Goal: Task Accomplishment & Management: Use online tool/utility

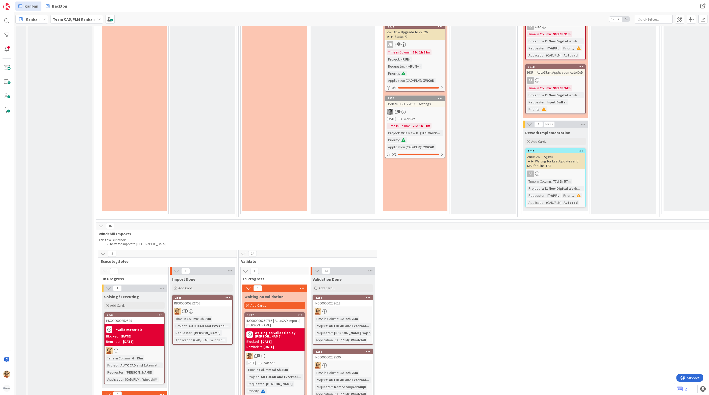
scroll to position [946, 0]
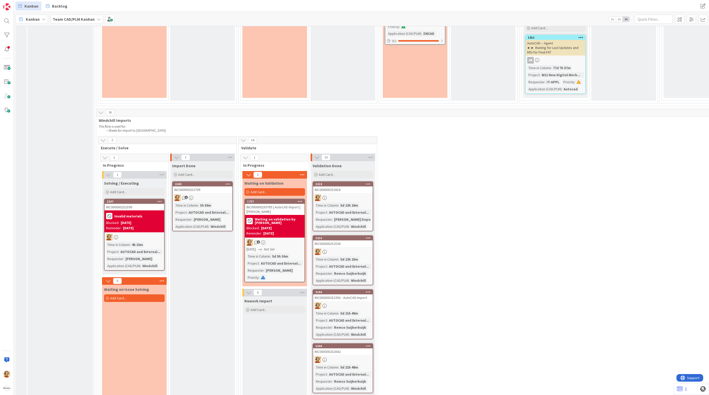
click at [142, 227] on div "Reminder: [DATE]" at bounding box center [134, 228] width 57 height 5
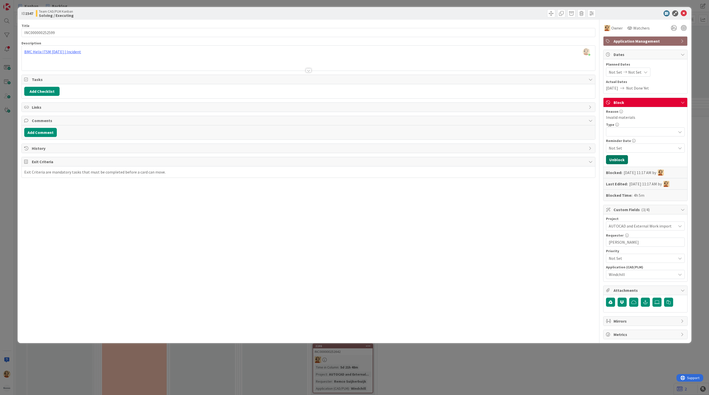
click at [619, 159] on button "Unblock" at bounding box center [617, 159] width 22 height 9
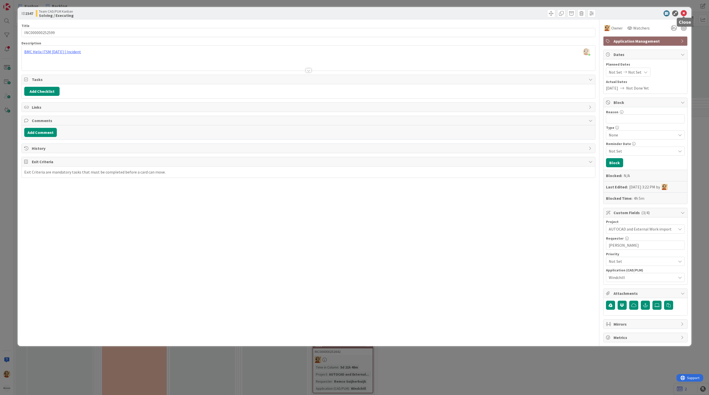
click at [685, 14] on icon at bounding box center [683, 13] width 6 height 6
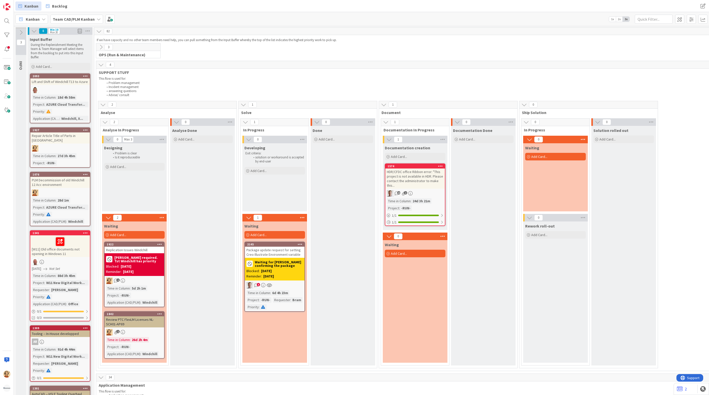
click at [73, 19] on b "Team CAD/PLM Kanban" at bounding box center [74, 19] width 42 height 5
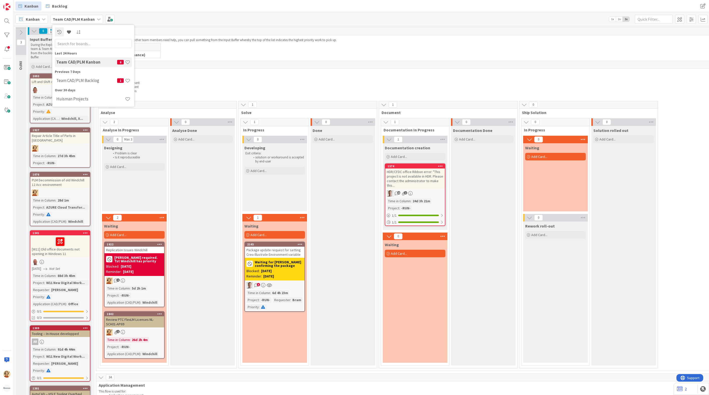
click at [80, 82] on h4 "Team CAD/PLM Backlog" at bounding box center [86, 80] width 61 height 5
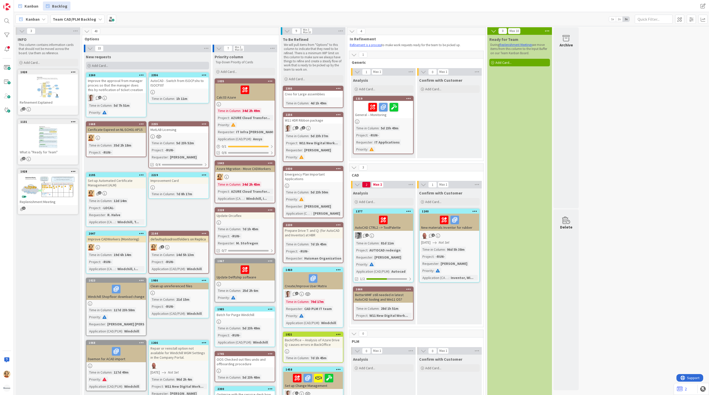
click at [102, 64] on span "Add Card..." at bounding box center [100, 65] width 16 height 5
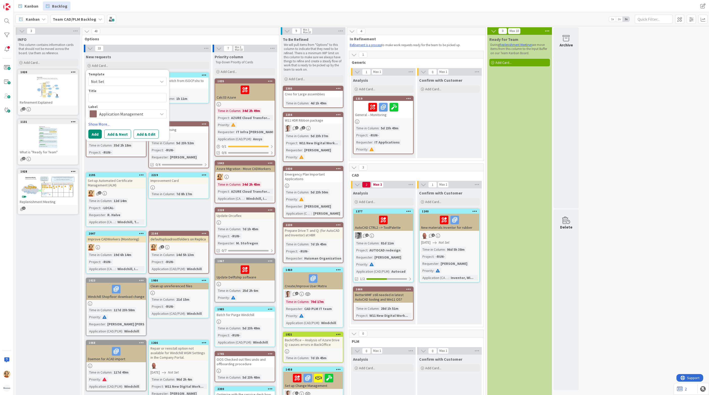
click at [104, 96] on textarea at bounding box center [127, 97] width 78 height 9
type textarea "x"
type textarea "F"
type textarea "x"
type textarea "Fi"
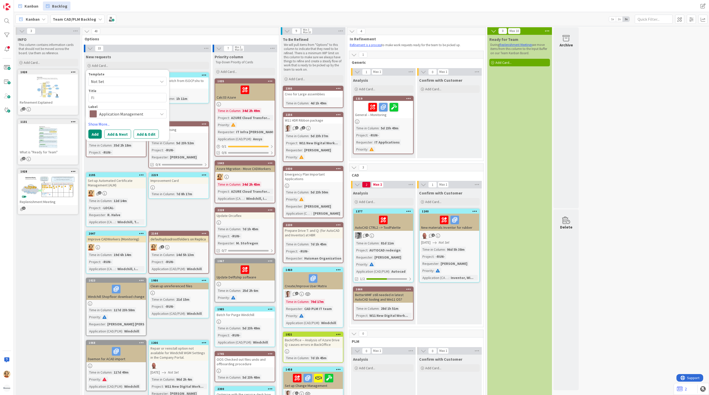
type textarea "x"
type textarea "Fix"
type textarea "x"
type textarea "Fix"
type textarea "x"
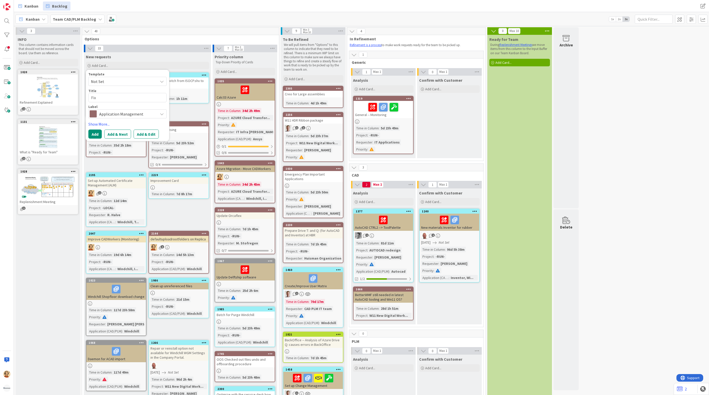
type textarea "Fix T"
type textarea "x"
type textarea "Fix To"
type textarea "x"
type textarea "Fix Top"
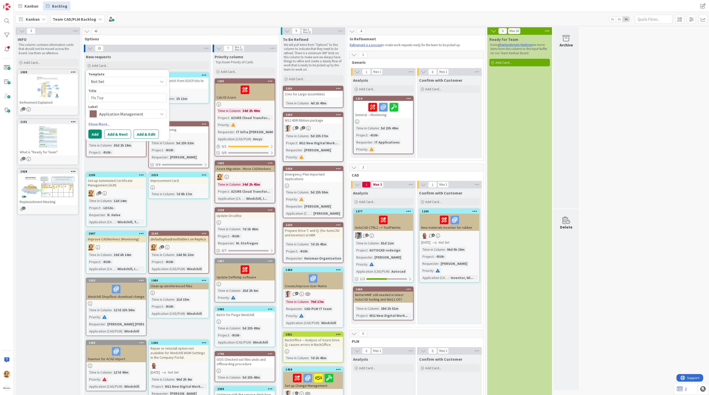
type textarea "x"
type textarea "Fix Topt"
type textarea "x"
type textarea "Fix Topte"
type textarea "x"
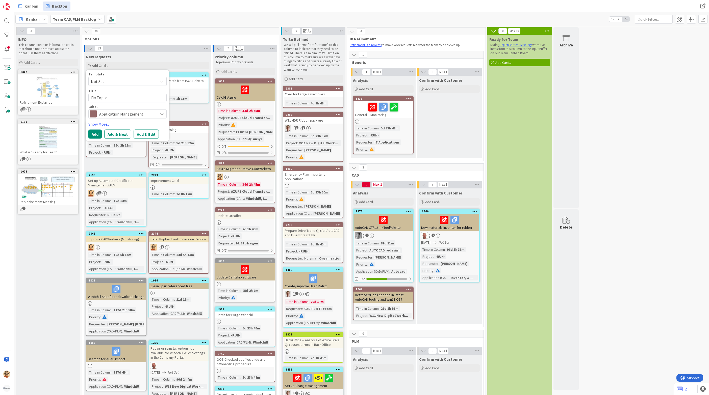
type textarea "Fix Toptea"
type textarea "x"
type textarea "Fix Topteam"
type textarea "x"
type textarea "Fix Topteam"
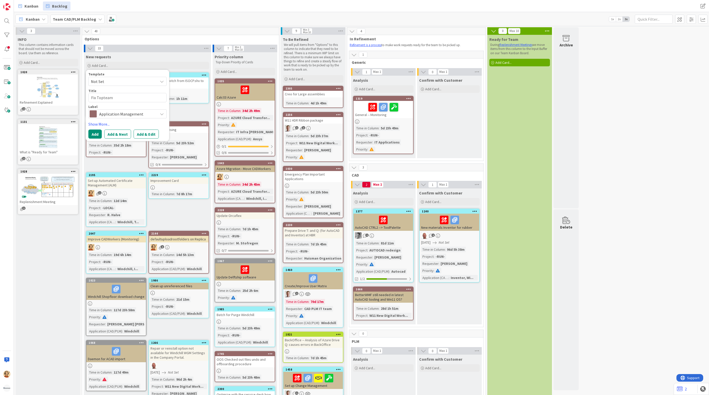
type textarea "x"
type textarea "Fix Topteam a"
type textarea "x"
type textarea "Fix Topteam af"
type textarea "x"
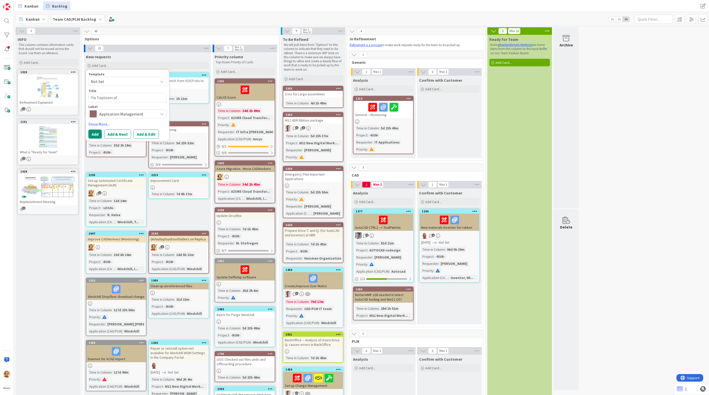
type textarea "Fix Topteam aft"
type textarea "x"
type textarea "Fix Topteam afte"
type textarea "x"
type textarea "Fix Topteam after"
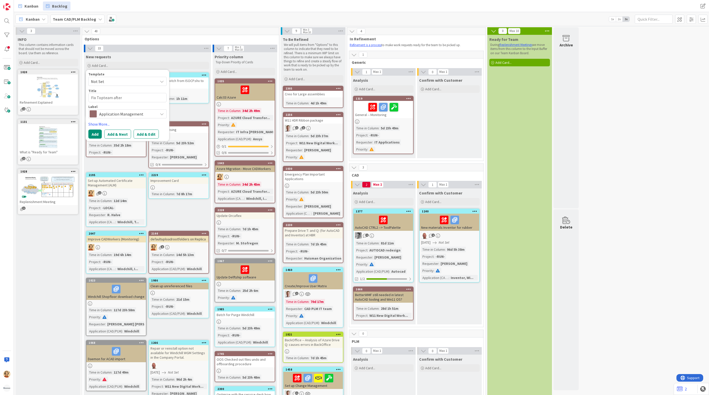
type textarea "x"
type textarea "Fix Topteam after"
type textarea "x"
type textarea "Fix Topteam after m"
type textarea "x"
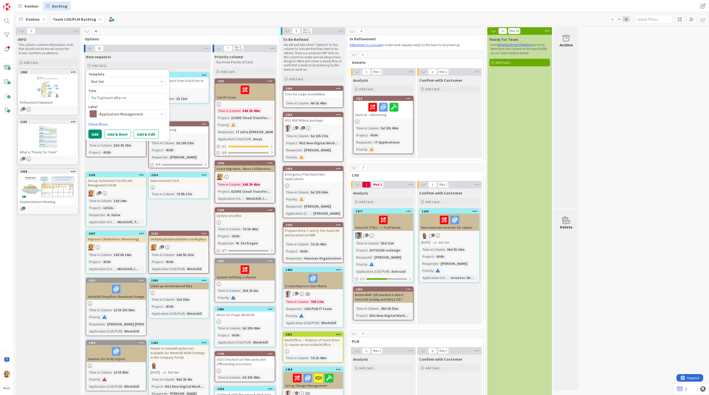
type textarea "Fix Topteam after mo"
type textarea "x"
type textarea "Fix Topteam after mov"
type textarea "x"
type textarea "Fix Topteam after move"
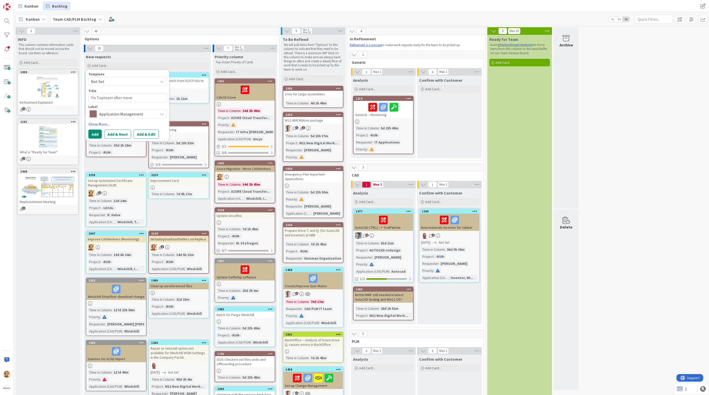
type textarea "x"
type textarea "Fix Topteam after move"
type textarea "x"
type textarea "Fix Topteam after move t"
type textarea "x"
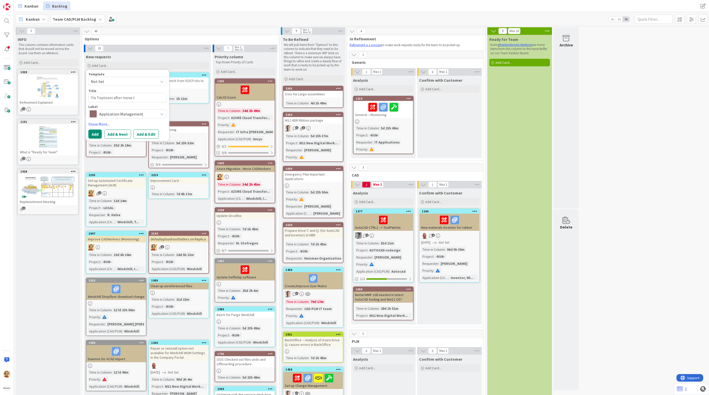
type textarea "Fix Topteam after move to"
type textarea "x"
type textarea "Fix Topteam after move to"
type textarea "x"
type textarea "Fix Topteam after move to A"
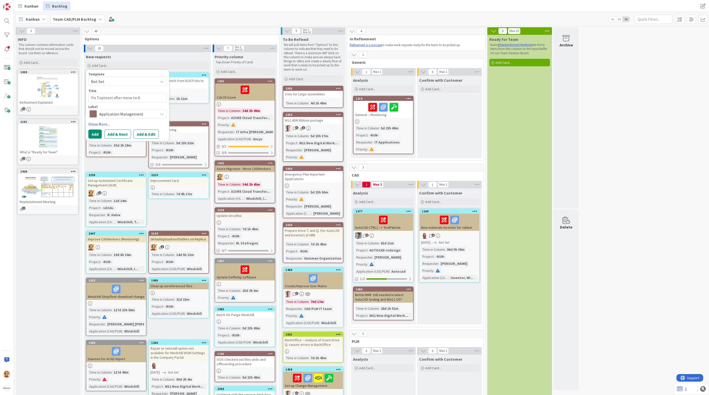
type textarea "x"
type textarea "Fix Topteam after move to [GEOGRAPHIC_DATA]"
type textarea "x"
type textarea "Fix Topteam after move to [GEOGRAPHIC_DATA]"
type textarea "x"
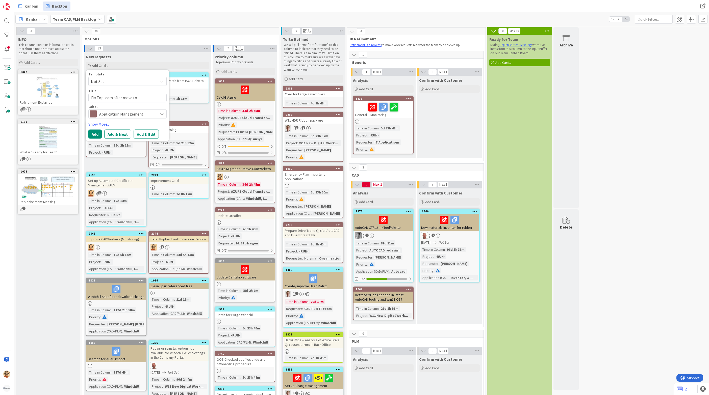
type textarea "Fix Topteam after move to [GEOGRAPHIC_DATA]"
type textarea "x"
type textarea "Fix Topteam after move to [GEOGRAPHIC_DATA]"
click at [139, 131] on button "Add & Edit" at bounding box center [145, 134] width 25 height 9
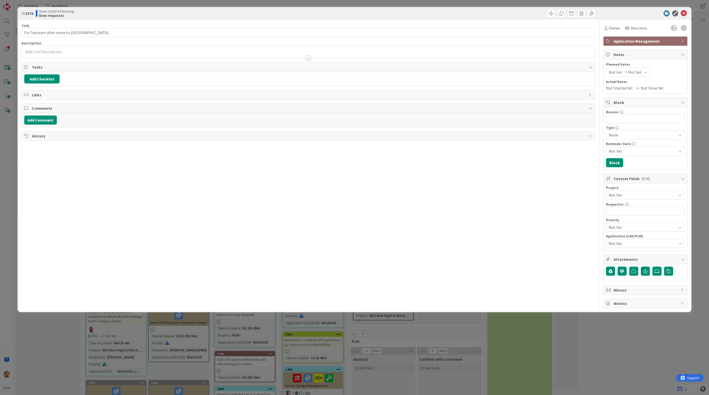
click at [43, 53] on div at bounding box center [308, 52] width 573 height 13
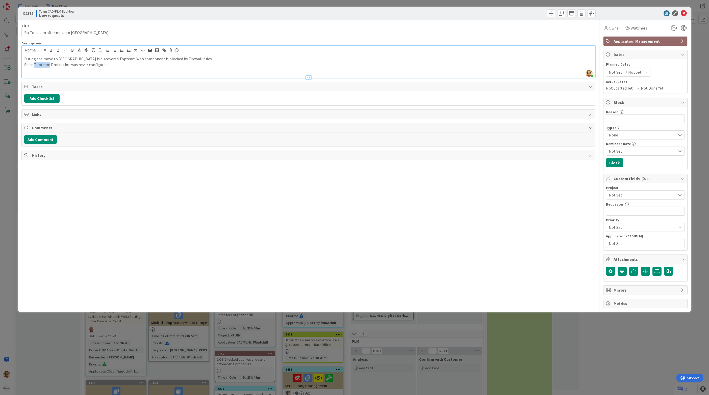
drag, startPoint x: 46, startPoint y: 62, endPoint x: 39, endPoint y: 65, distance: 7.7
click at [39, 65] on p "Since Topteam Production was never configured t" at bounding box center [308, 65] width 568 height 6
click at [41, 64] on p "Since Topteam Production was never configured t" at bounding box center [308, 65] width 568 height 6
click at [115, 66] on p "Since TopTeam Production was never configured t" at bounding box center [308, 65] width 568 height 6
click at [40, 99] on button "Add Checklist" at bounding box center [41, 98] width 35 height 9
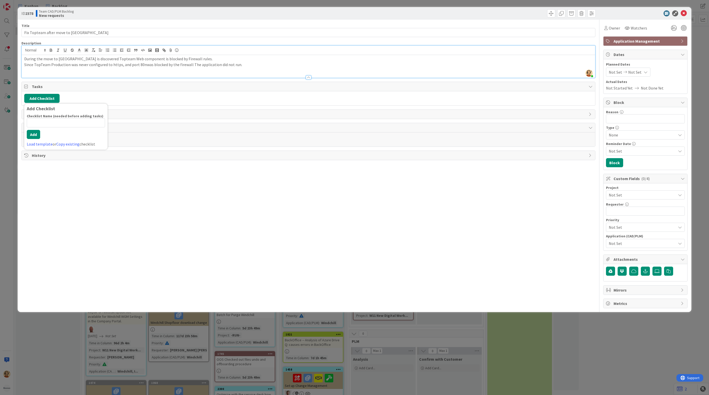
click at [47, 124] on input at bounding box center [66, 122] width 78 height 9
type input "Steps"
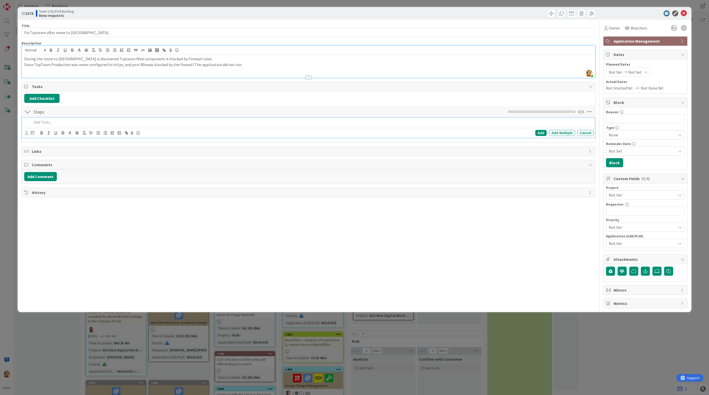
click at [71, 71] on div "During the move to [GEOGRAPHIC_DATA] is discovered Topteam Web component is blo…" at bounding box center [308, 66] width 573 height 23
click at [247, 66] on p "Since TopTeam Production was never configured to https, and port 80nwas blocked…" at bounding box center [308, 65] width 568 height 6
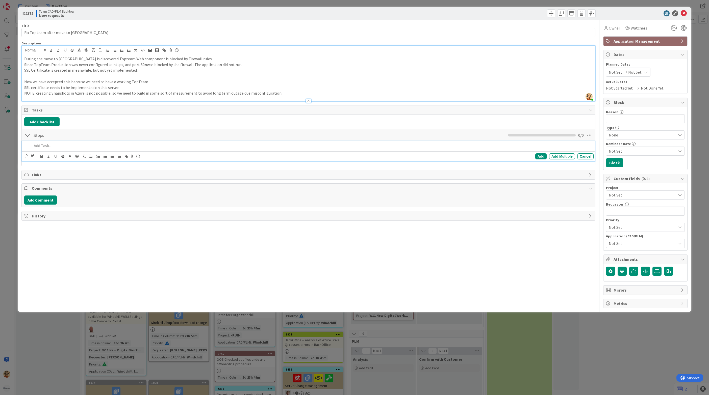
click at [60, 149] on p at bounding box center [311, 146] width 559 height 6
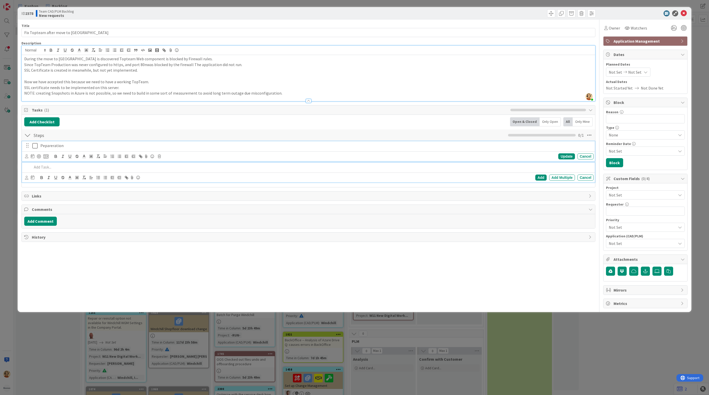
click at [55, 143] on div "Pepareration" at bounding box center [315, 145] width 555 height 9
click at [51, 147] on p "Pepareration" at bounding box center [315, 146] width 551 height 6
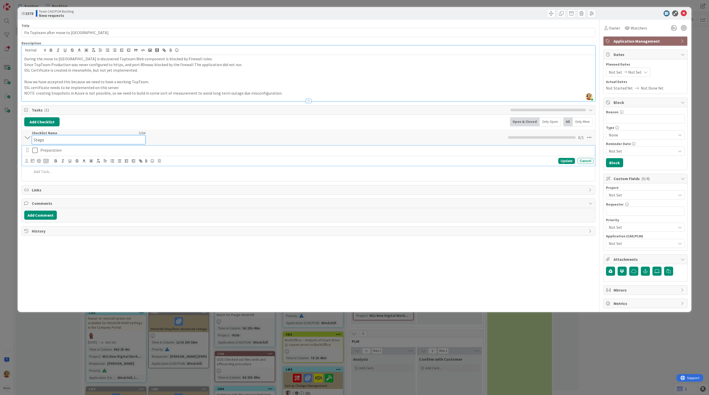
click at [41, 137] on input "Steps" at bounding box center [89, 139] width 114 height 9
drag, startPoint x: 48, startPoint y: 141, endPoint x: 16, endPoint y: 139, distance: 31.6
click at [16, 139] on div "ID 2378 Team CAD/PLM Backlog New requests Title 31 / 128 Fix Topteam after move…" at bounding box center [354, 197] width 709 height 395
type input "Preparations"
click at [56, 153] on div "Preparation Update Cancel" at bounding box center [308, 151] width 573 height 20
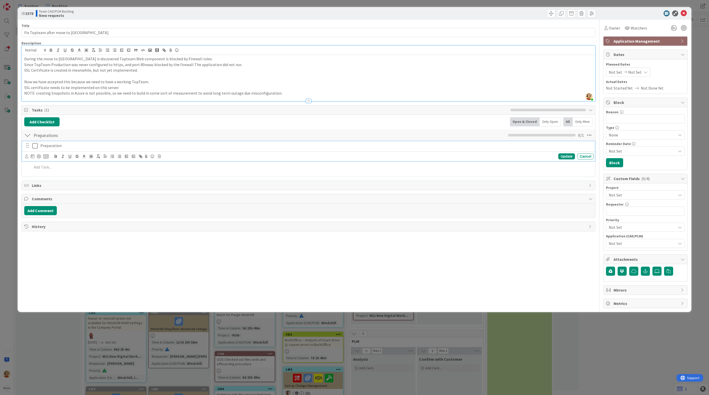
click at [55, 147] on p "Preparation" at bounding box center [315, 146] width 551 height 6
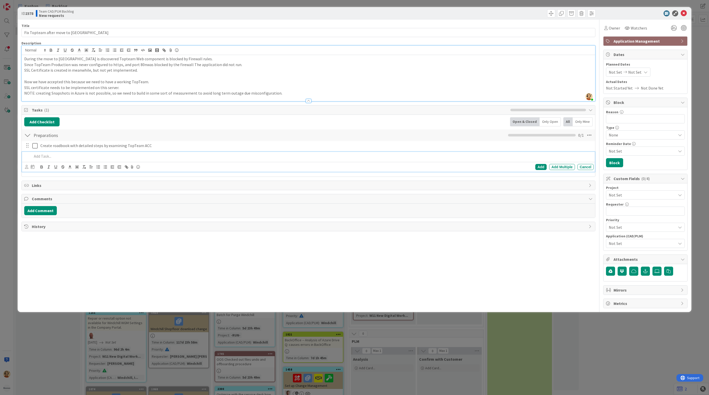
click at [55, 157] on p at bounding box center [311, 156] width 559 height 6
drag, startPoint x: 91, startPoint y: 158, endPoint x: 322, endPoint y: 158, distance: 230.6
click at [322, 158] on p "Create back-up if possible of IIS / TopTeam Configuration" at bounding box center [311, 156] width 559 height 6
click at [147, 157] on p "Create back-up if possible of IIS / TopTeam Configuration" at bounding box center [311, 156] width 559 height 6
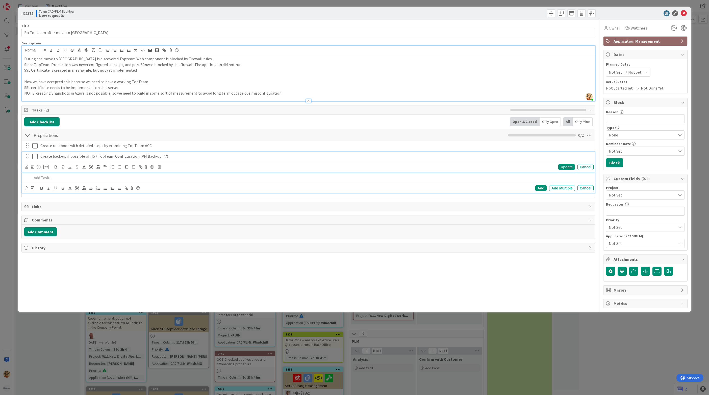
click at [179, 158] on p "Create back-up if possible of IIS / TopTeam Configuration (VM Back-up???)" at bounding box center [315, 156] width 551 height 6
click at [46, 156] on p "Create back-up if possible of IIS / TopTeam Configuration (VM Back-up???)" at bounding box center [315, 156] width 551 height 6
click at [40, 157] on p "Create back-up if possible of IIS / TopTeam Configuration (VM Back-up???)" at bounding box center [315, 156] width 551 height 6
click at [218, 158] on p "Investigate possibility for Create back-up if possible of IIS / TopTeam Configu…" at bounding box center [315, 156] width 551 height 6
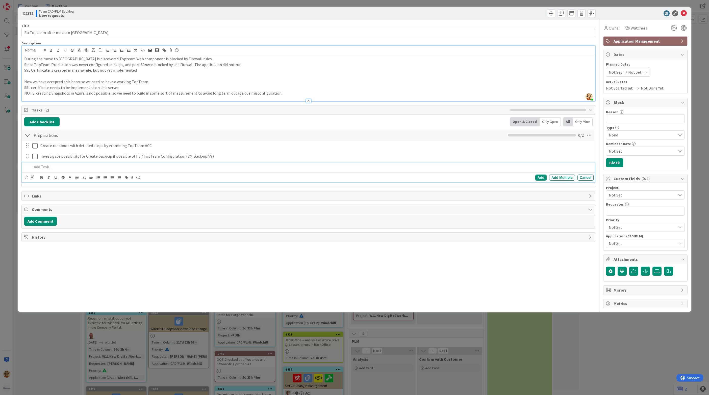
click at [46, 168] on p at bounding box center [311, 167] width 559 height 6
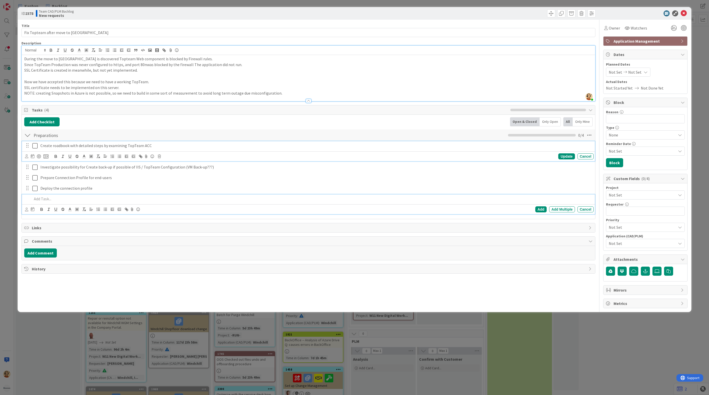
click at [164, 145] on p "Create roadbook with detailed steps by examining TopTeam ACC" at bounding box center [315, 146] width 551 height 6
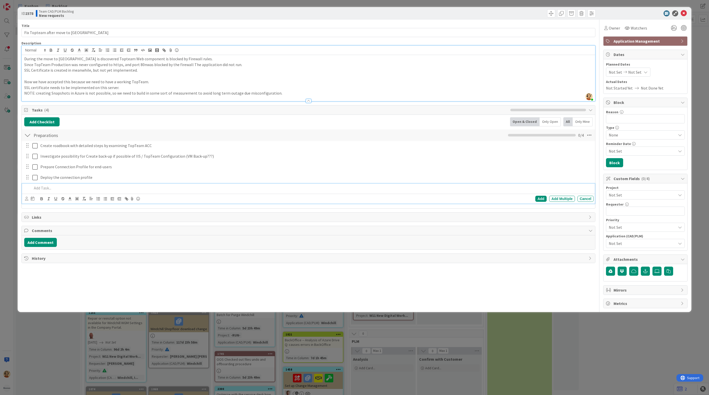
click at [39, 189] on p at bounding box center [311, 188] width 559 height 6
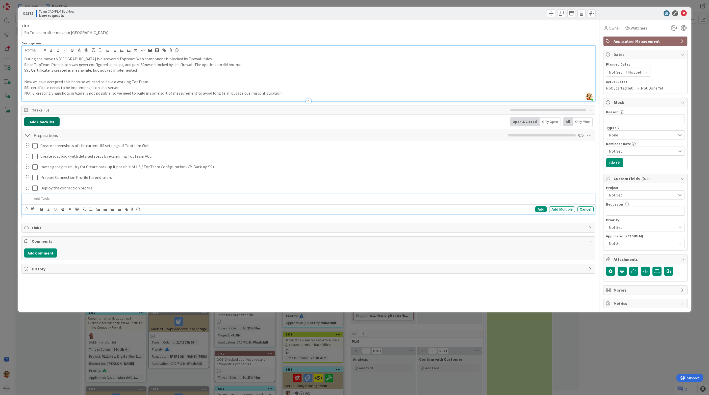
click at [41, 121] on button "Add Checklist" at bounding box center [41, 121] width 35 height 9
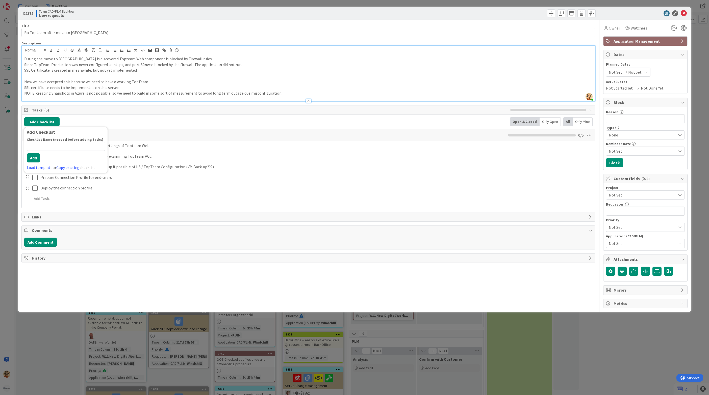
click at [61, 147] on input at bounding box center [66, 146] width 78 height 9
type input "Implement"
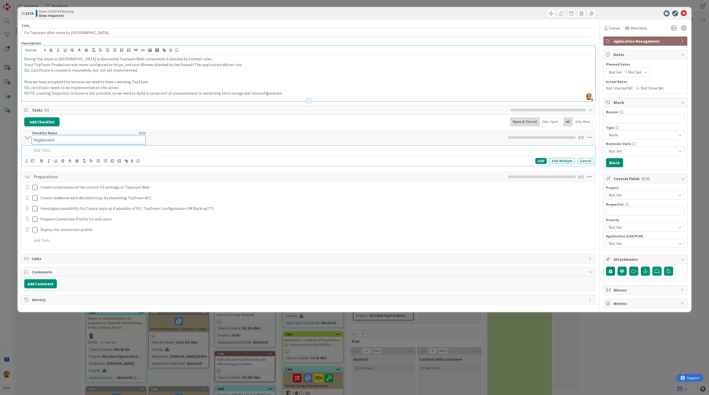
click at [52, 135] on div "Checklist Name 9 / 64 Implement" at bounding box center [89, 138] width 114 height 14
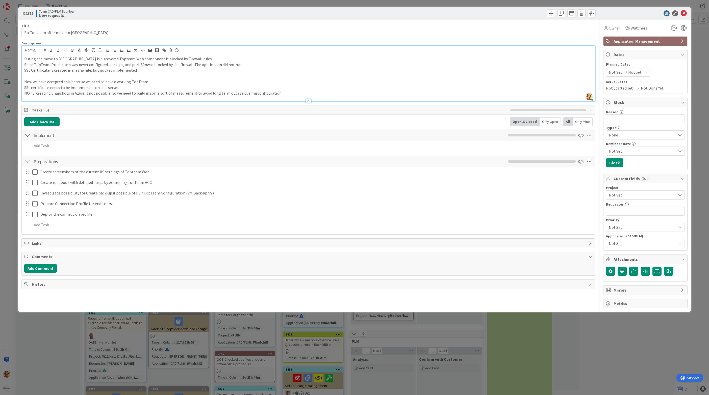
click at [243, 140] on div "Implement Checklist Name 9 / 64 Implement 0 / 0" at bounding box center [308, 135] width 573 height 12
drag, startPoint x: 227, startPoint y: 137, endPoint x: 176, endPoint y: 140, distance: 51.1
click at [212, 144] on div "Implement Checklist Name 9 / 64 Implement 0 / 0 Add Add Multiple Cancel" at bounding box center [308, 141] width 573 height 24
click at [27, 139] on div at bounding box center [27, 135] width 7 height 9
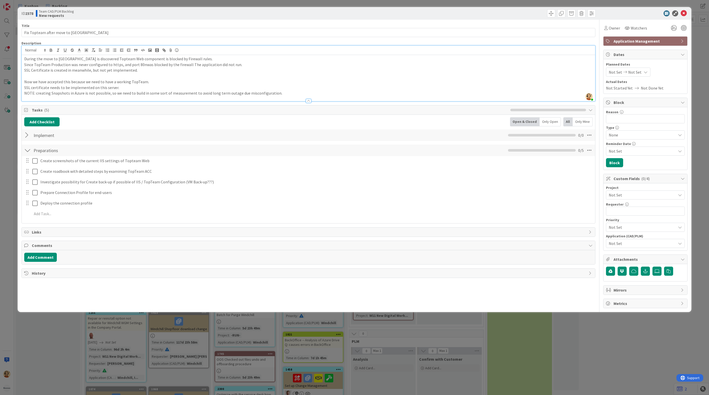
click at [27, 139] on div at bounding box center [27, 135] width 7 height 9
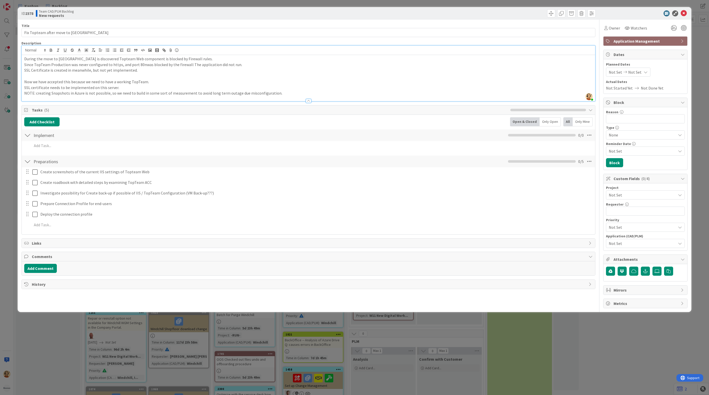
click at [27, 138] on div at bounding box center [27, 135] width 7 height 9
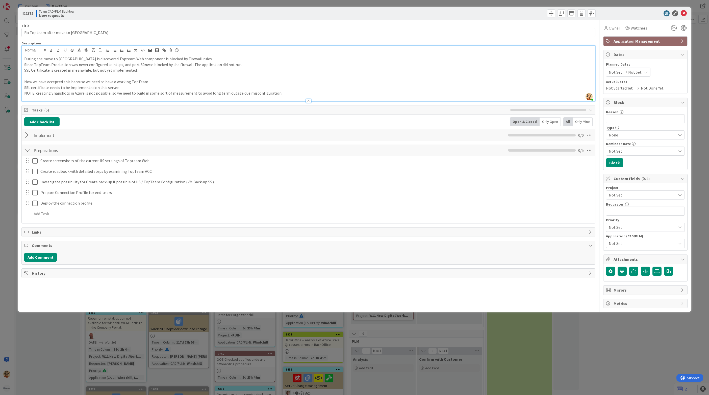
click at [28, 151] on div at bounding box center [27, 150] width 7 height 9
click at [590, 136] on icon at bounding box center [588, 135] width 9 height 9
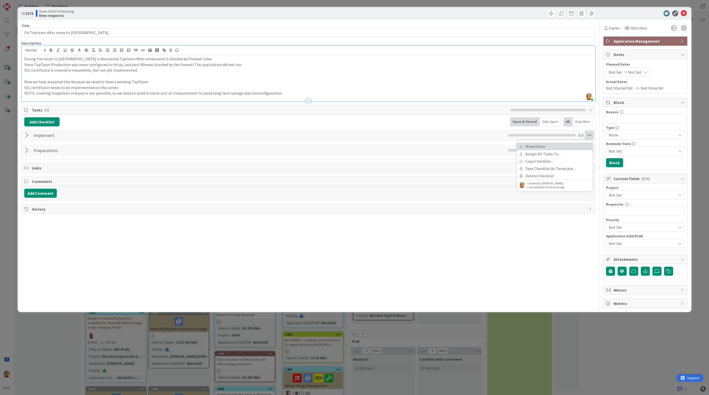
click at [569, 147] on link "Move Down" at bounding box center [555, 146] width 76 height 7
click at [26, 152] on div at bounding box center [27, 150] width 7 height 9
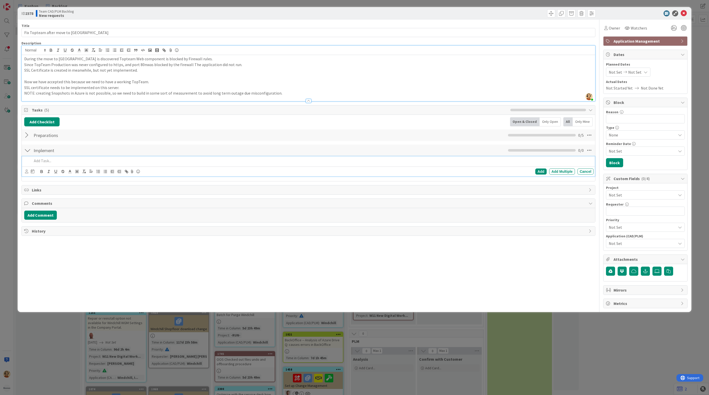
click at [40, 162] on p at bounding box center [311, 161] width 559 height 6
click at [45, 162] on p at bounding box center [311, 161] width 559 height 6
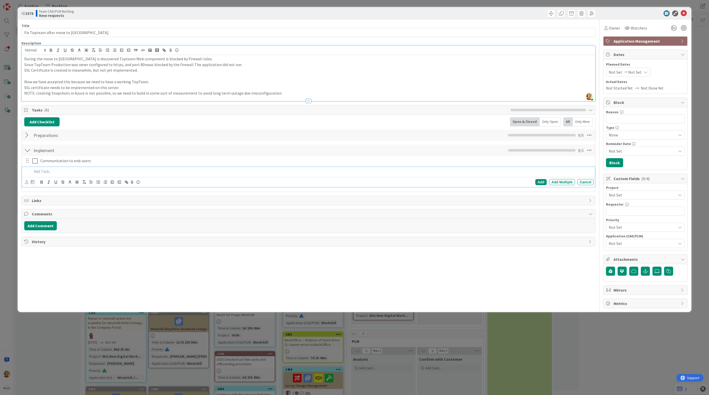
click at [39, 170] on p at bounding box center [311, 172] width 559 height 6
click at [34, 174] on p "align" at bounding box center [311, 172] width 559 height 6
click at [115, 172] on p "Communication to end-users" at bounding box center [315, 172] width 551 height 6
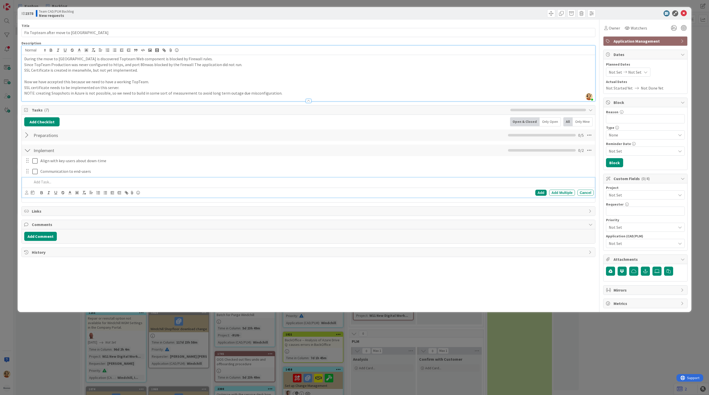
click at [67, 185] on p at bounding box center [311, 182] width 559 height 6
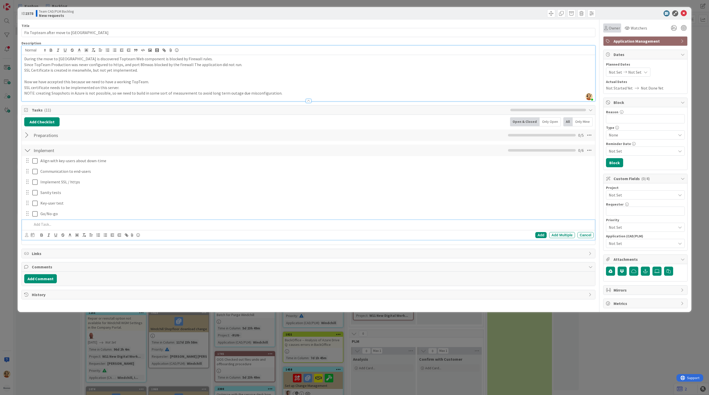
click at [617, 26] on span "Owner" at bounding box center [613, 28] width 11 height 6
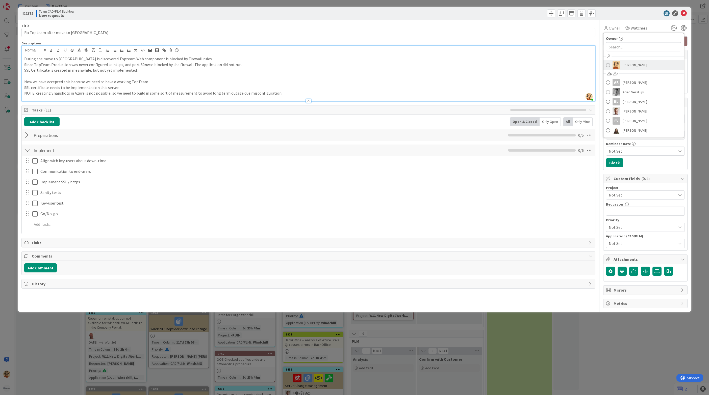
click at [609, 66] on span at bounding box center [608, 65] width 4 height 8
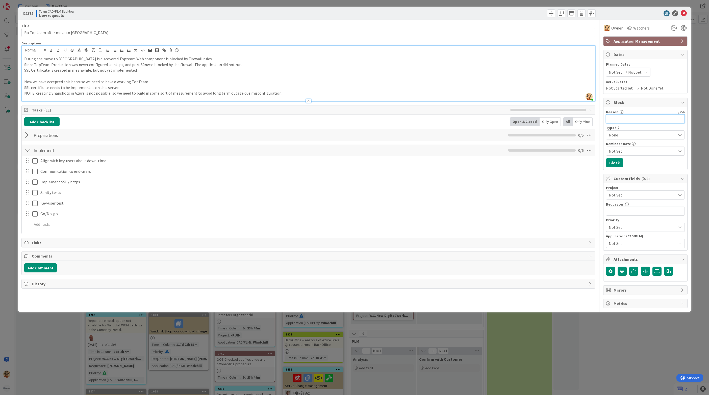
click at [640, 119] on input "Reason" at bounding box center [645, 118] width 79 height 9
click at [632, 197] on span "Not Set" at bounding box center [640, 195] width 65 height 7
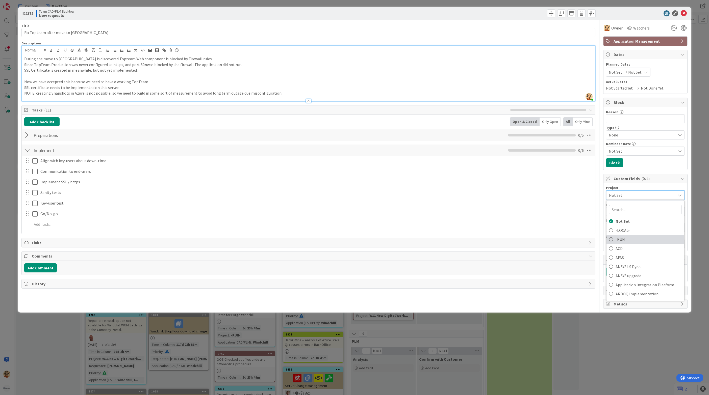
click at [628, 237] on link "-RUN-" at bounding box center [645, 239] width 78 height 9
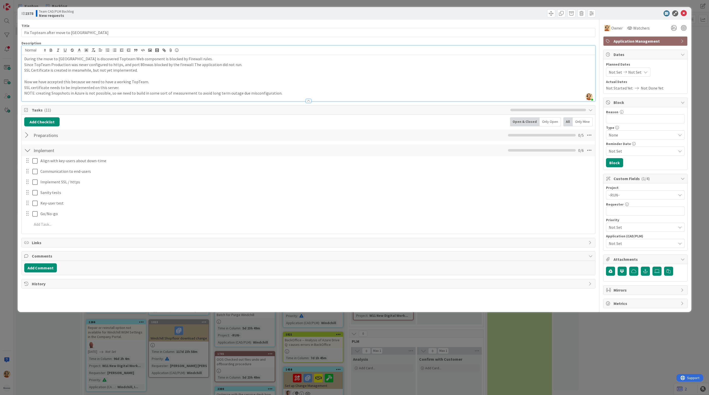
click at [629, 192] on div "-RUN-" at bounding box center [645, 195] width 79 height 9
click at [638, 276] on span "AZURE Cloud Transformation" at bounding box center [648, 273] width 66 height 8
click at [625, 213] on input "text" at bounding box center [645, 211] width 79 height 9
click at [619, 246] on span "Not Set" at bounding box center [641, 243] width 67 height 6
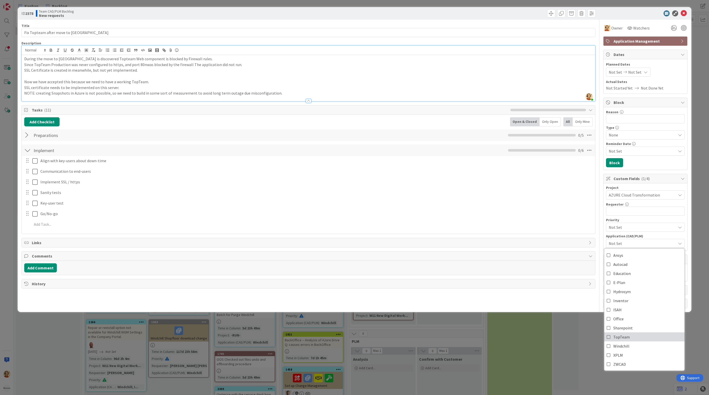
click at [628, 339] on span "TopTeam" at bounding box center [621, 337] width 16 height 8
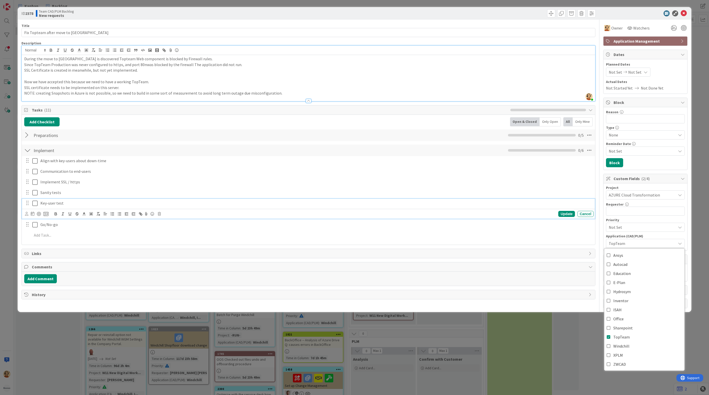
click at [539, 206] on p "Key-user test" at bounding box center [315, 203] width 551 height 6
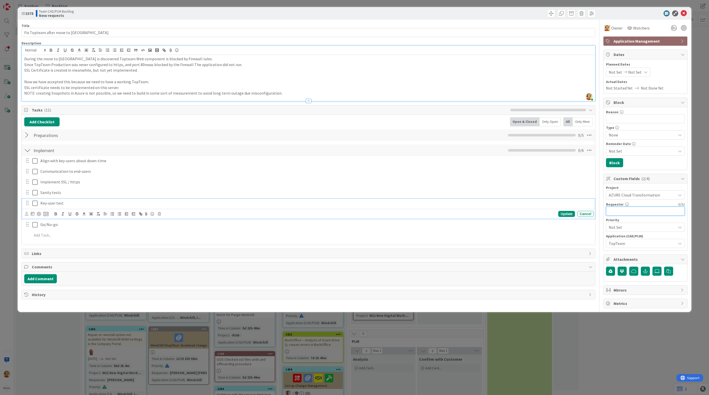
click at [645, 215] on input "text" at bounding box center [645, 211] width 79 height 9
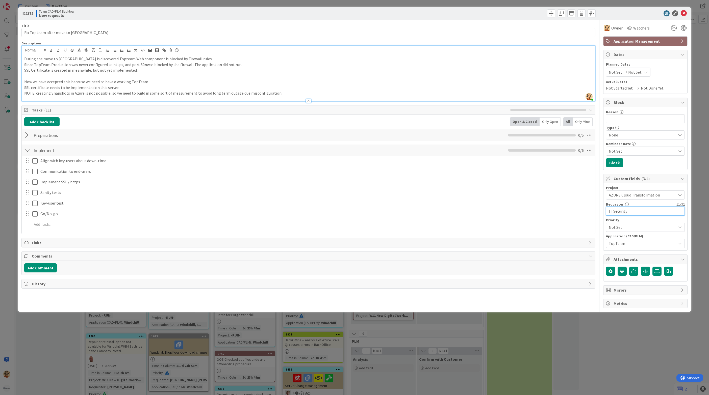
type input "IT Security"
click at [491, 182] on p "Implement SSL / https" at bounding box center [315, 182] width 551 height 6
click at [685, 14] on icon at bounding box center [683, 13] width 6 height 6
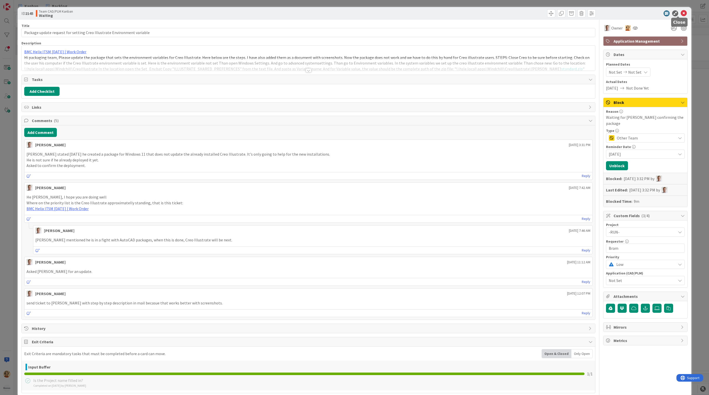
click at [680, 12] on icon at bounding box center [683, 13] width 6 height 6
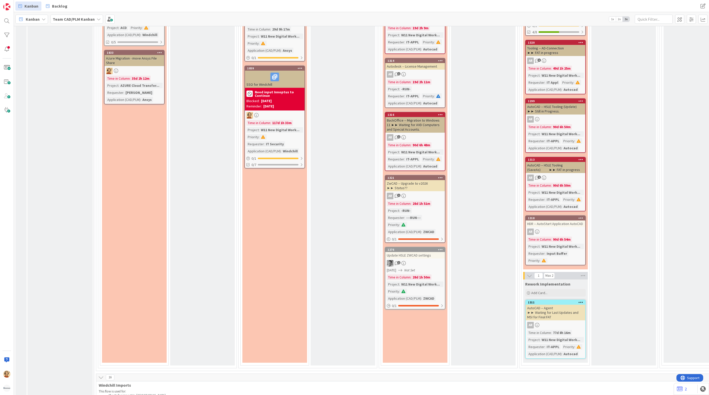
scroll to position [871, 0]
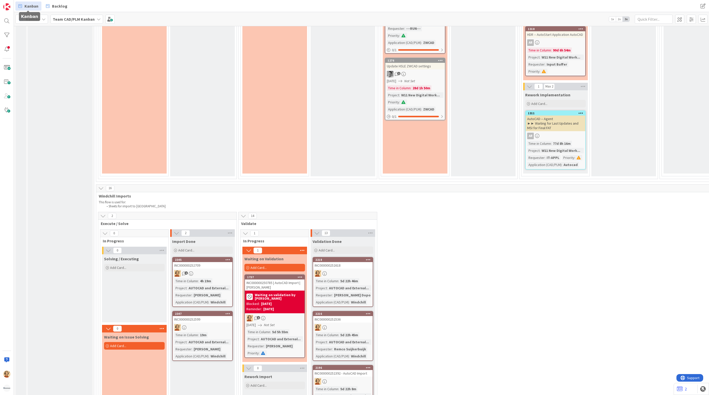
click at [28, 5] on span "Kanban" at bounding box center [31, 6] width 14 height 6
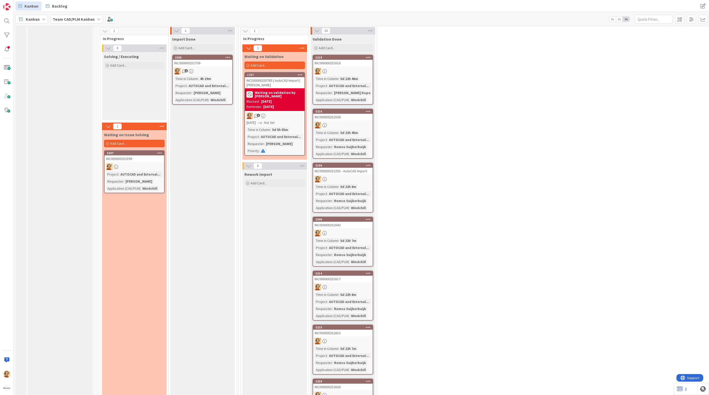
scroll to position [997, 0]
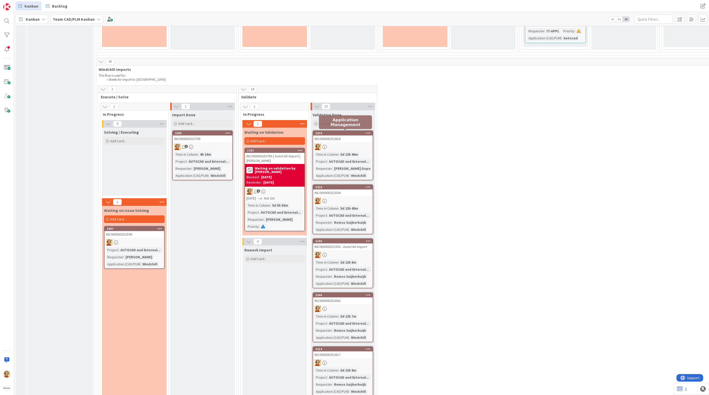
click at [359, 132] on div "2218" at bounding box center [343, 133] width 57 height 4
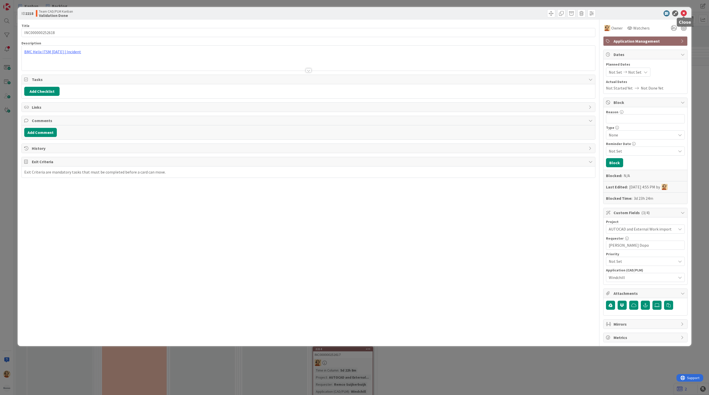
click at [685, 13] on icon at bounding box center [683, 13] width 6 height 6
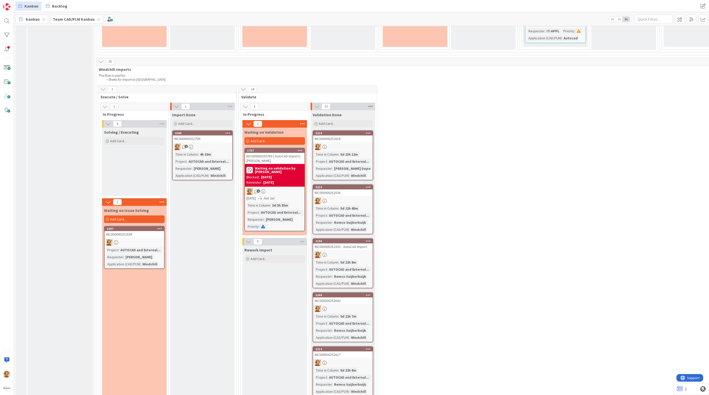
click at [370, 107] on icon at bounding box center [370, 107] width 7 height 8
click at [410, 148] on div "Move All Cards" at bounding box center [398, 150] width 63 height 7
click at [405, 146] on div "Validation Done" at bounding box center [395, 147] width 46 height 8
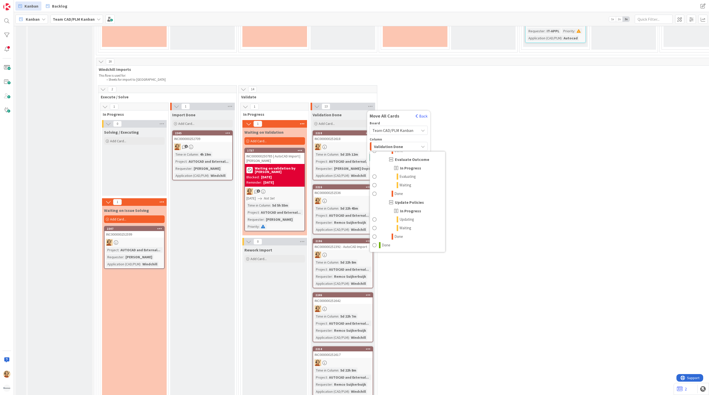
scroll to position [995, 0]
click at [376, 246] on span at bounding box center [374, 245] width 4 height 6
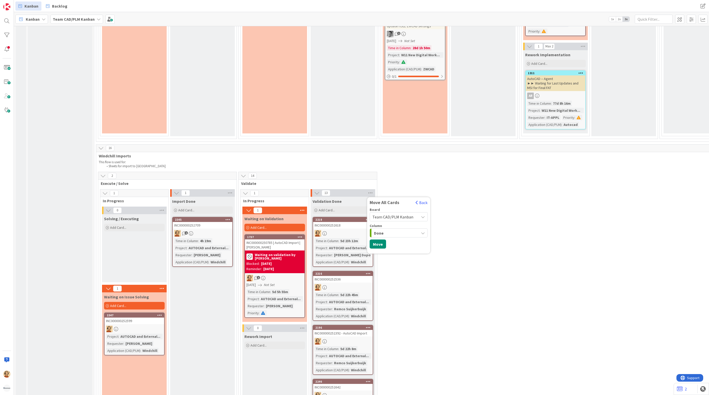
scroll to position [884, 0]
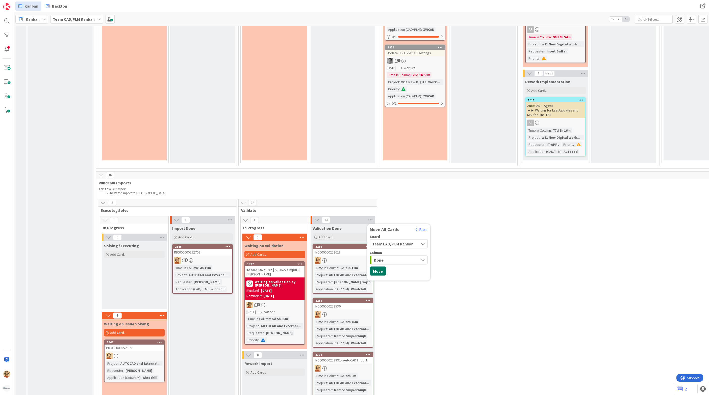
click at [380, 270] on button "Move" at bounding box center [377, 271] width 16 height 9
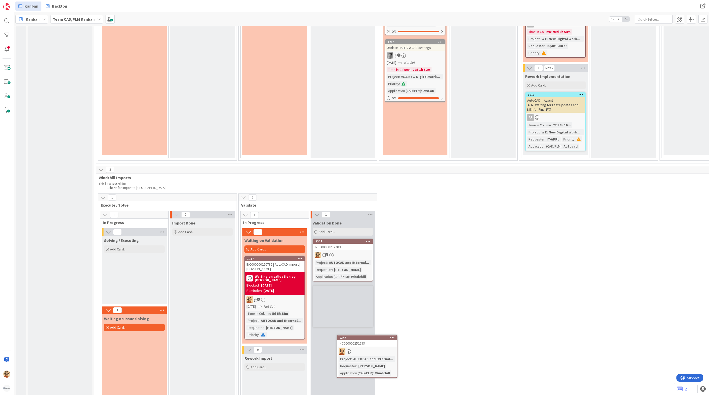
scroll to position [890, 0]
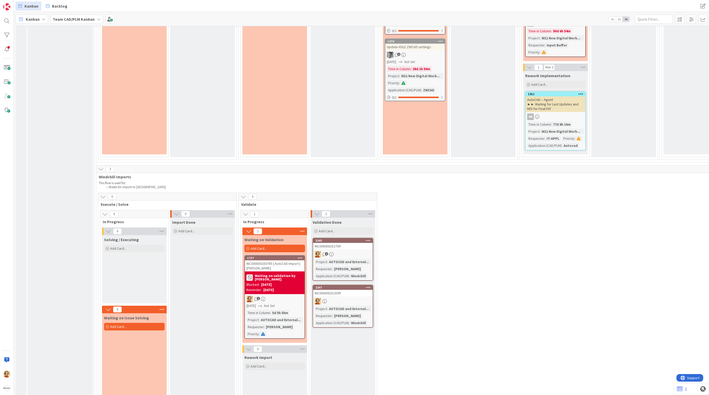
click at [519, 294] on div "0 Execute / Solve 0 In Progress 0 Solving / Executing Add Card... 0 Waiting on …" at bounding box center [518, 311] width 842 height 236
